Goal: Navigation & Orientation: Find specific page/section

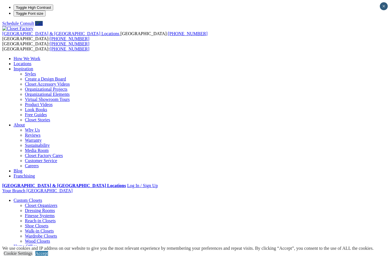
click at [38, 203] on link "Closet Organizers" at bounding box center [41, 205] width 33 height 5
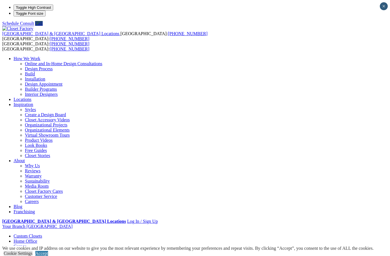
click at [42, 233] on link "Custom Closets" at bounding box center [28, 235] width 29 height 5
click at [42, 233] on span at bounding box center [42, 235] width 0 height 5
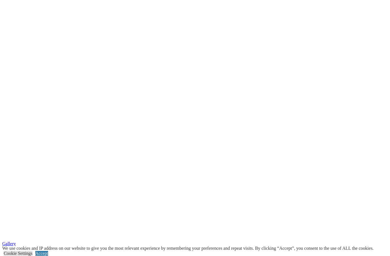
scroll to position [964, 0]
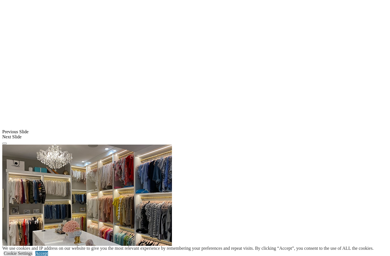
scroll to position [555, 0]
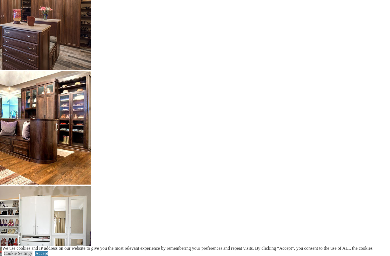
scroll to position [1298, 0]
